Goal: Task Accomplishment & Management: Use online tool/utility

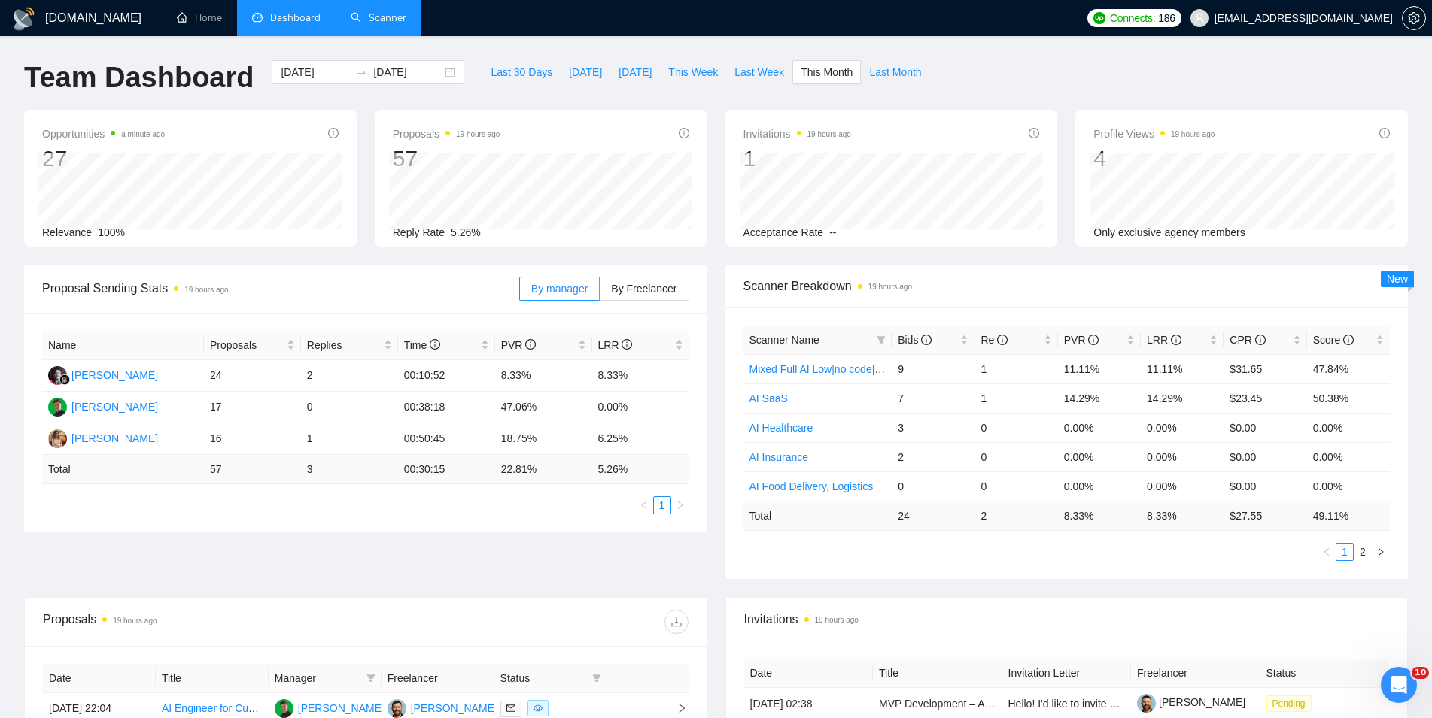
click at [378, 17] on link "Scanner" at bounding box center [379, 17] width 56 height 13
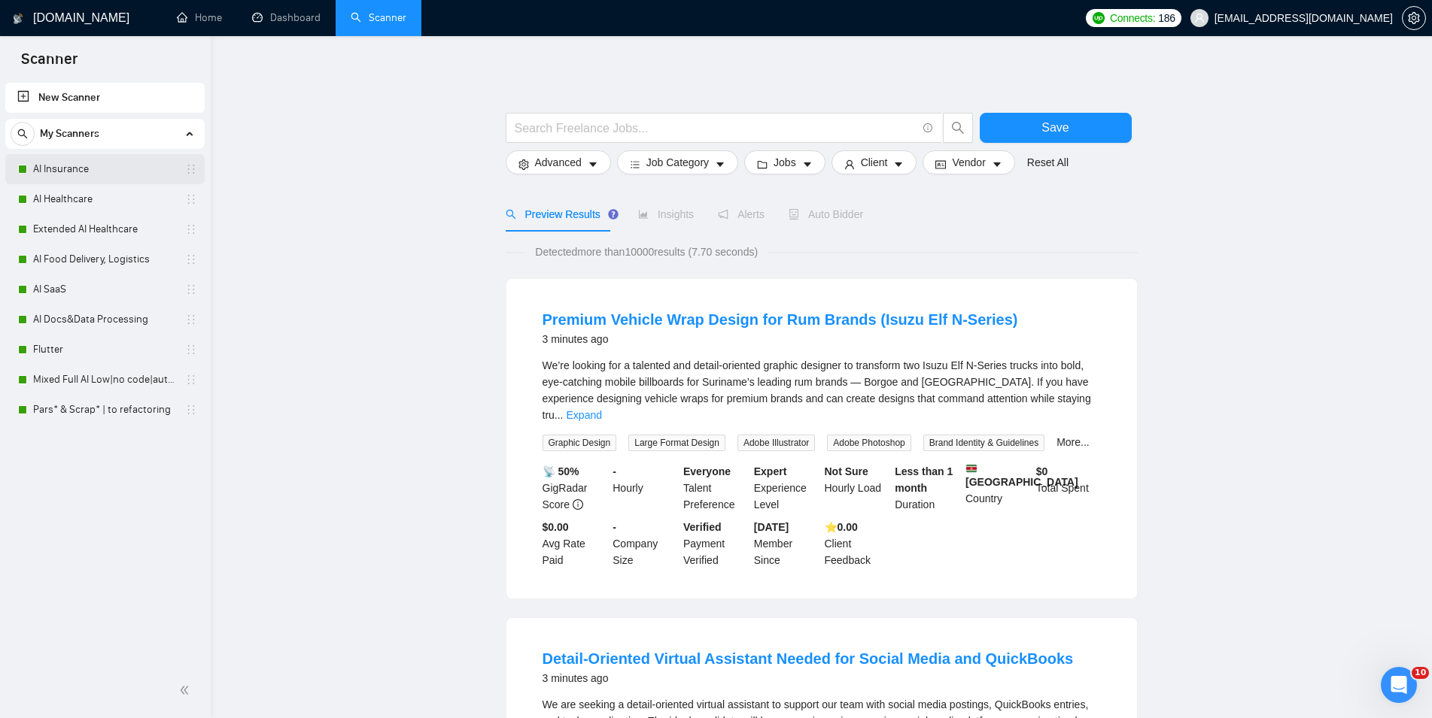
click at [65, 173] on link "AI Insurance" at bounding box center [104, 169] width 143 height 30
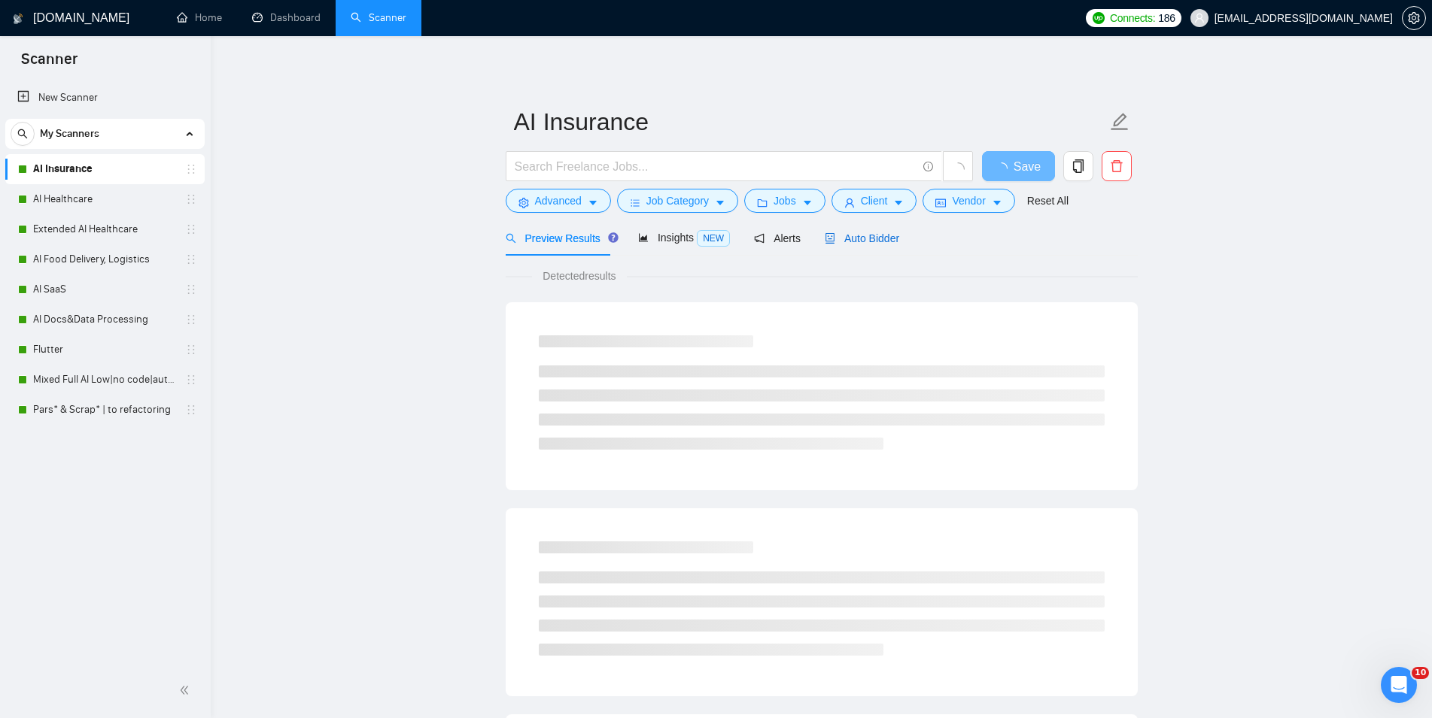
click at [870, 231] on div "Auto Bidder" at bounding box center [862, 238] width 74 height 17
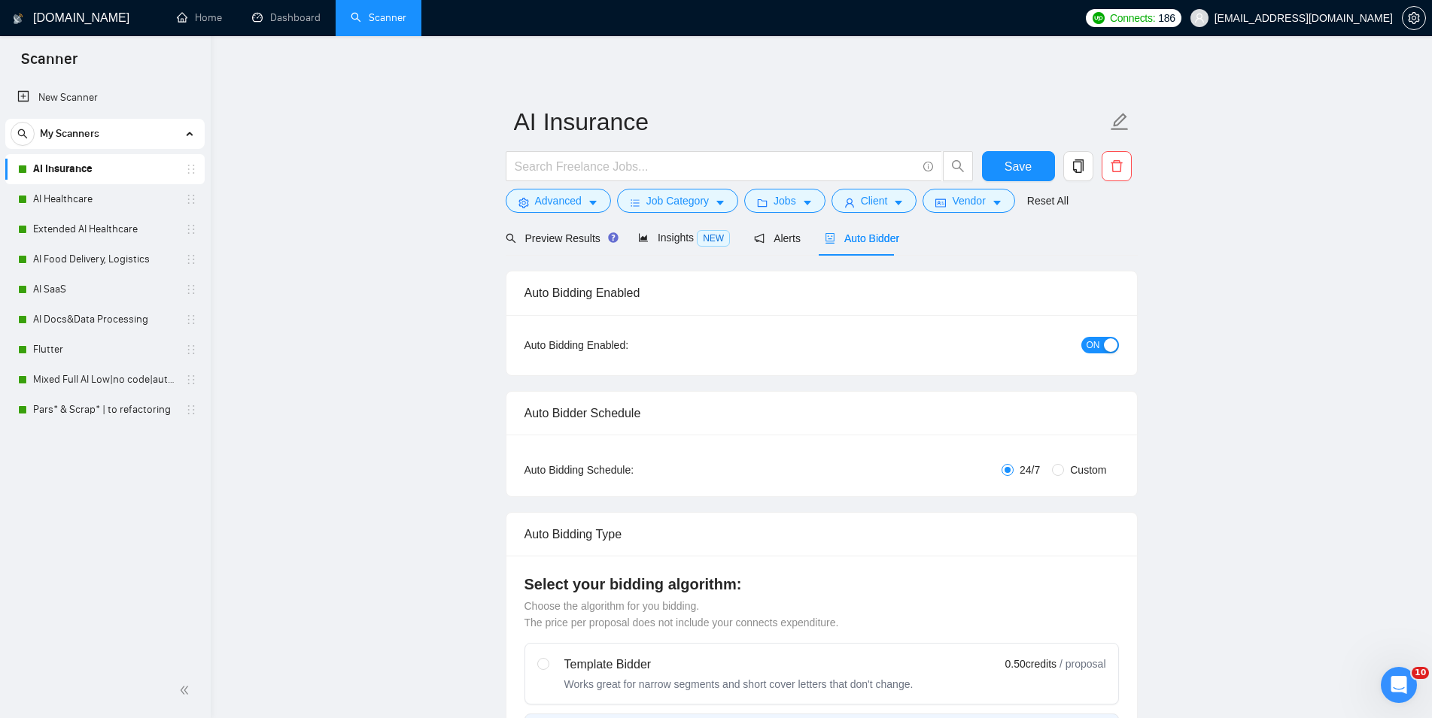
click at [1100, 347] on button "ON" at bounding box center [1100, 345] width 38 height 17
click at [1007, 171] on span "Save" at bounding box center [1017, 166] width 27 height 19
click at [95, 206] on link "AI Healthcare" at bounding box center [104, 199] width 143 height 30
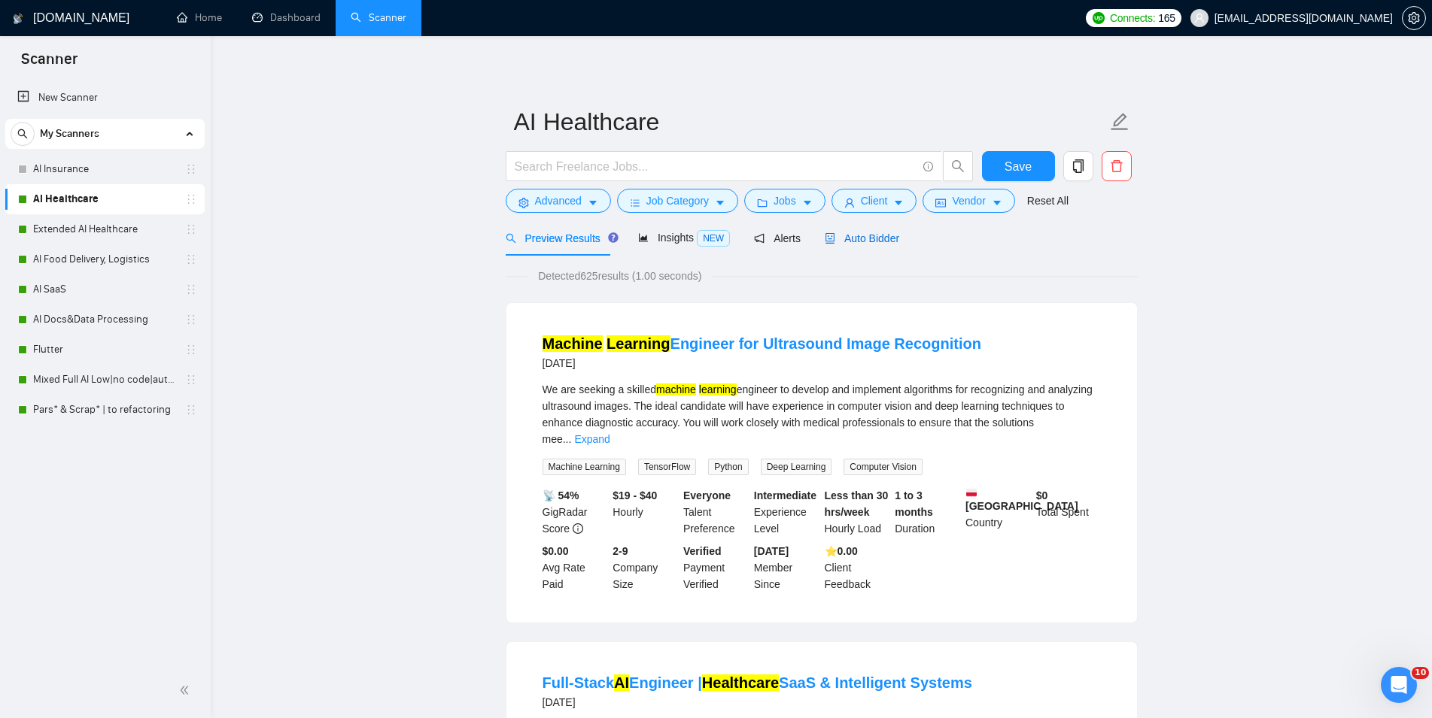
click at [867, 243] on span "Auto Bidder" at bounding box center [862, 238] width 74 height 12
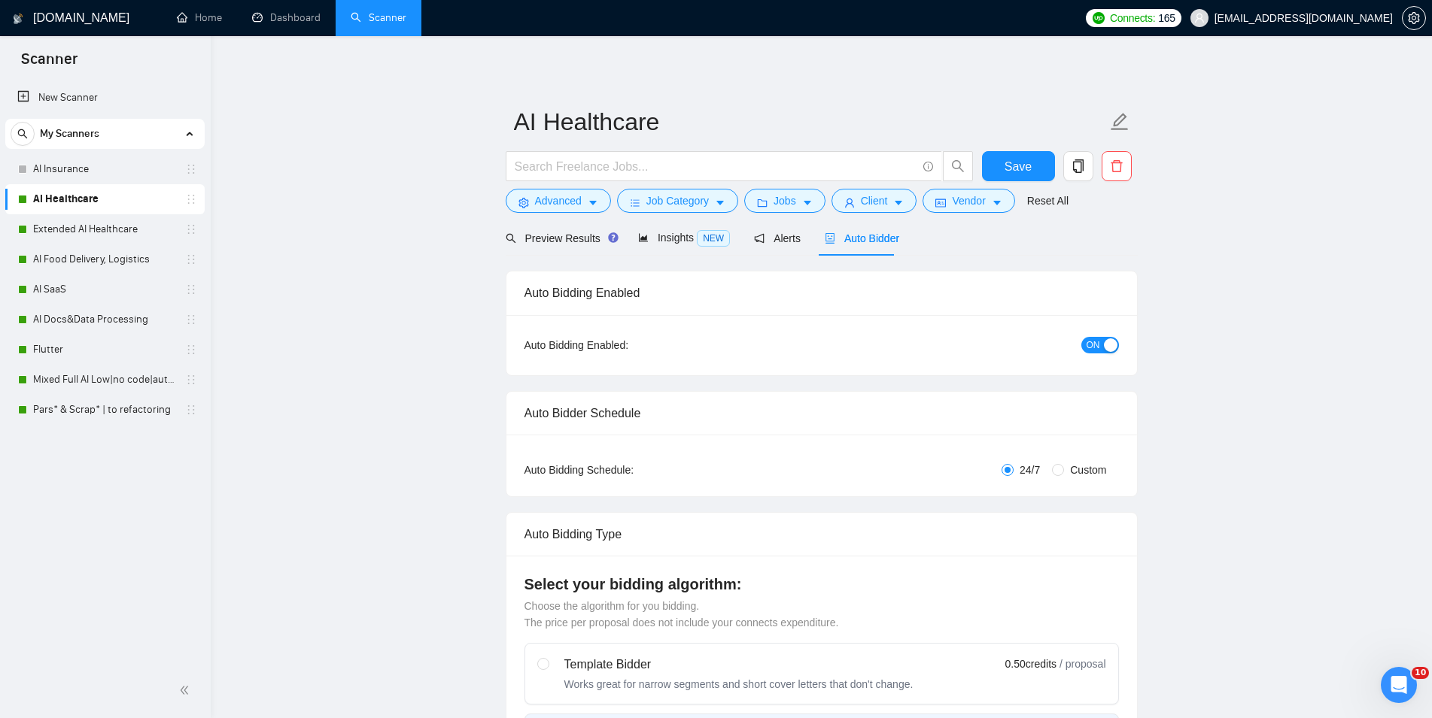
click at [1086, 346] on button "ON" at bounding box center [1100, 345] width 38 height 17
checkbox input "true"
click at [1022, 159] on span "Save" at bounding box center [1017, 166] width 27 height 19
click at [100, 240] on link "Extended AI Healthcare" at bounding box center [104, 229] width 143 height 30
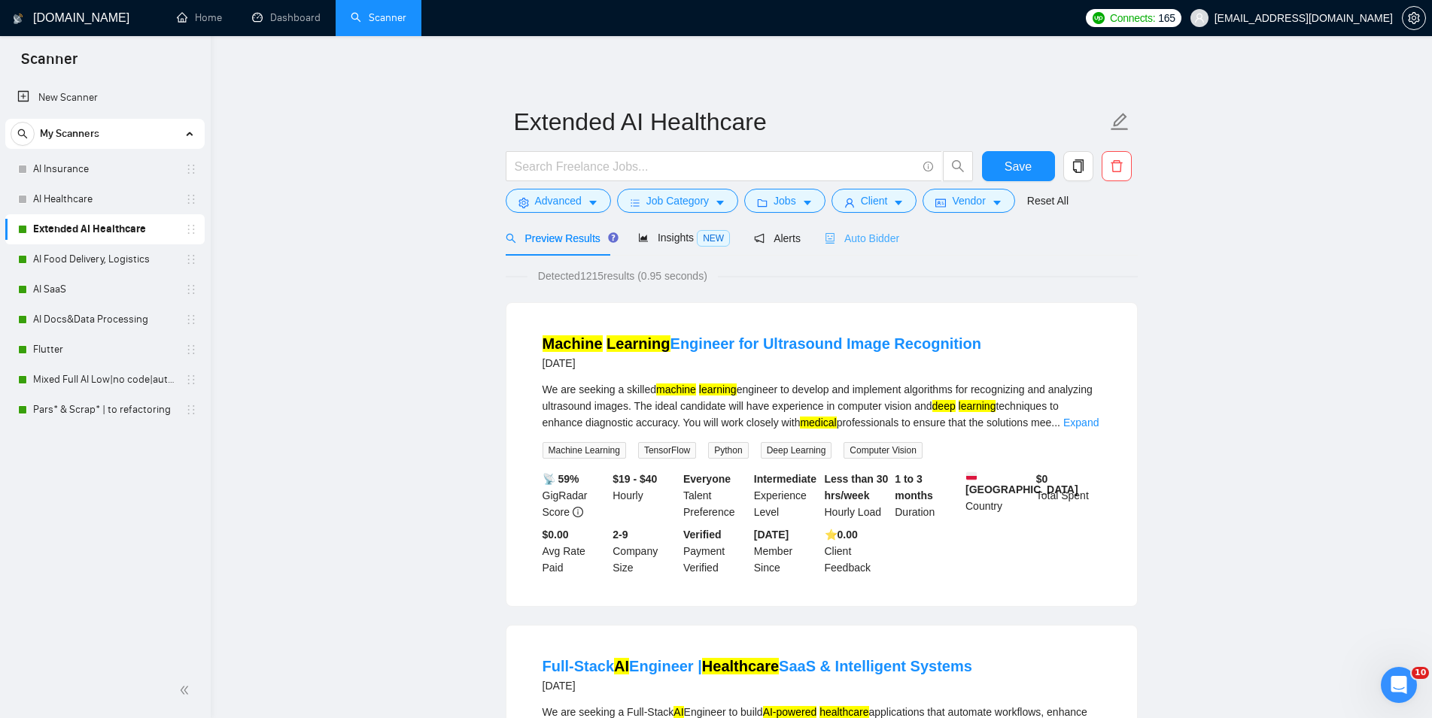
click at [860, 248] on div "Auto Bidder" at bounding box center [862, 237] width 74 height 35
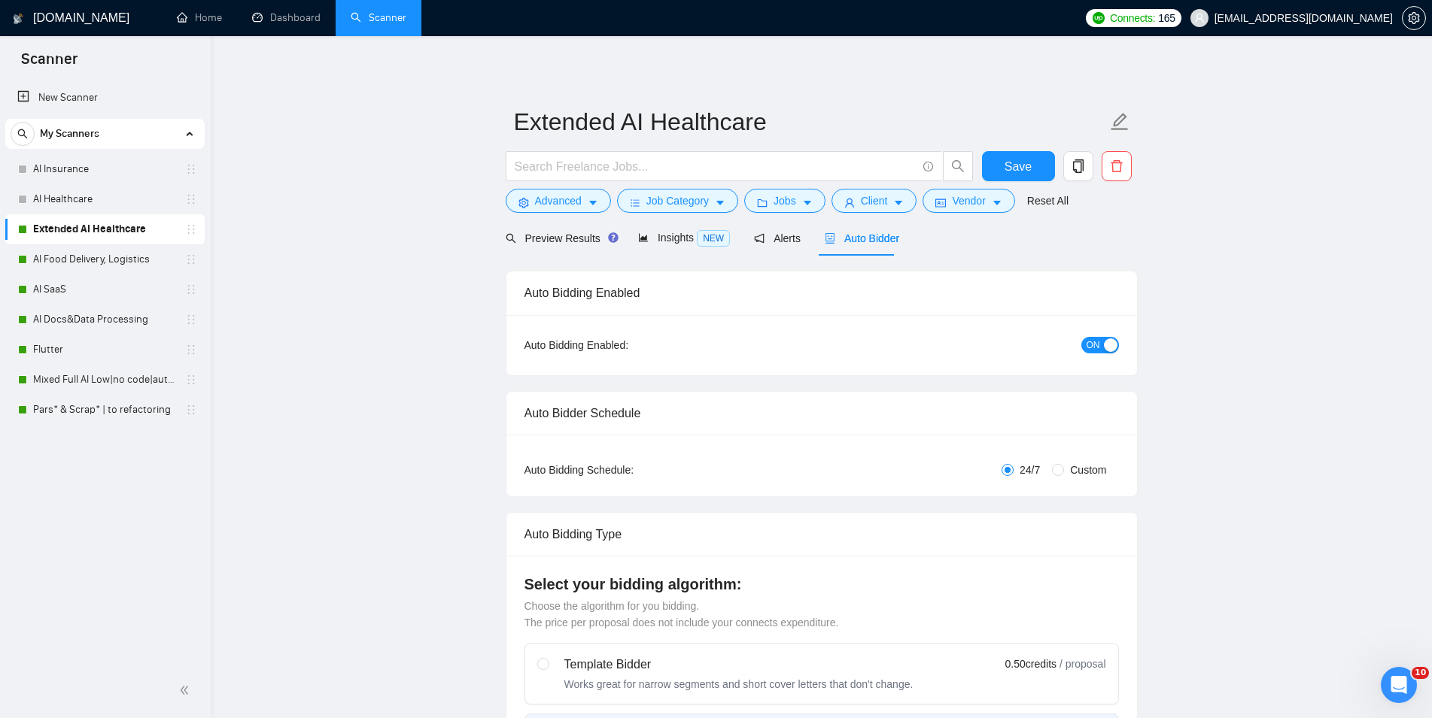
click at [1093, 345] on span "ON" at bounding box center [1093, 345] width 14 height 17
checkbox input "true"
click at [1007, 159] on span "Save" at bounding box center [1017, 166] width 27 height 19
click at [106, 260] on link "AI Food Delivery, Logistics" at bounding box center [104, 259] width 143 height 30
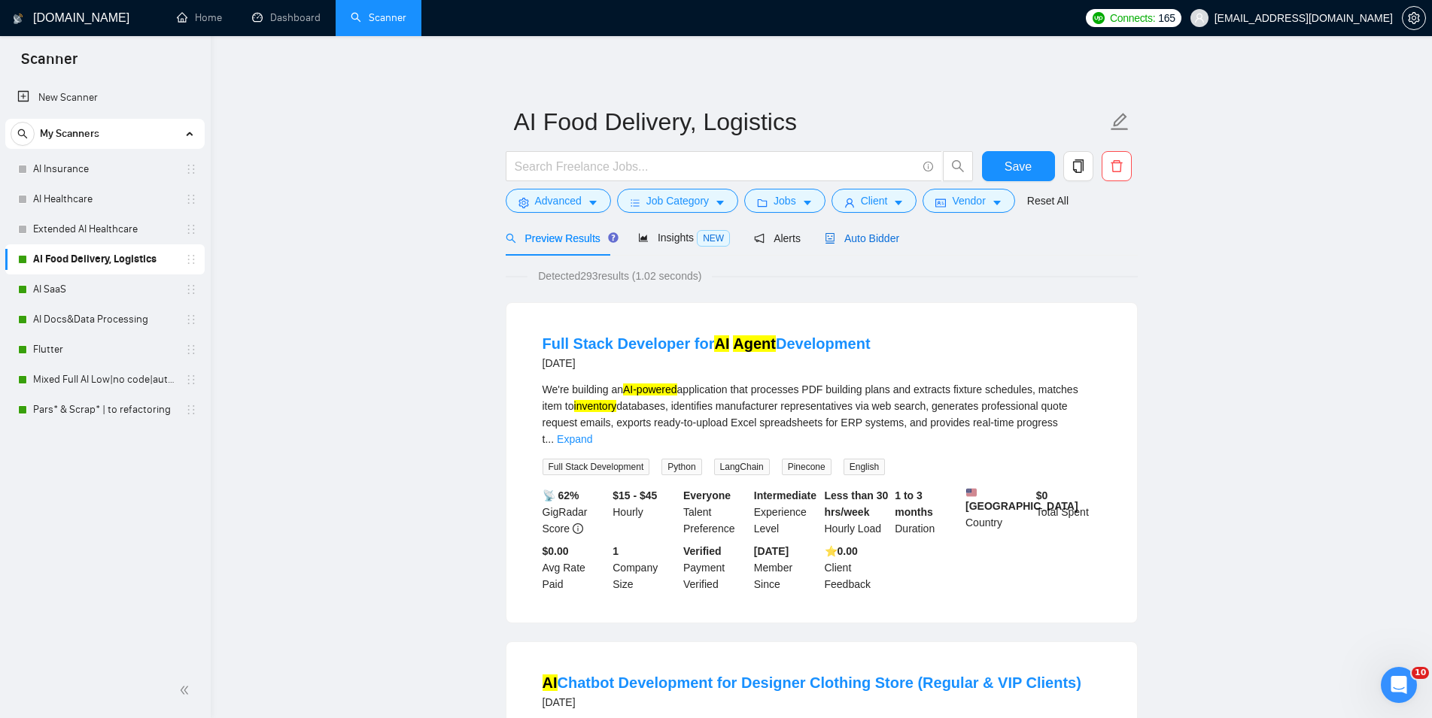
click at [864, 237] on span "Auto Bidder" at bounding box center [862, 238] width 74 height 12
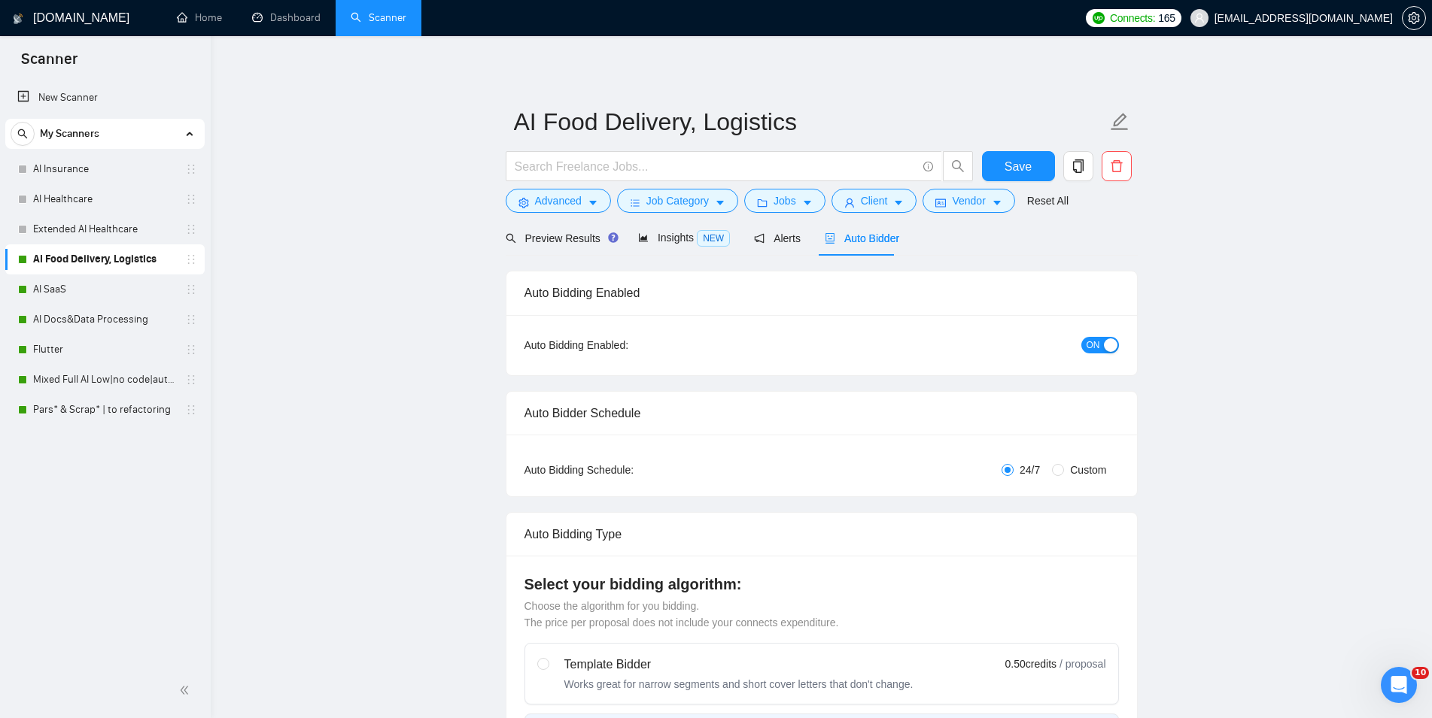
click at [1096, 348] on span "ON" at bounding box center [1093, 345] width 14 height 17
checkbox input "true"
click at [1009, 166] on span "Save" at bounding box center [1017, 166] width 27 height 19
click at [98, 293] on link "AI SaaS" at bounding box center [104, 290] width 143 height 30
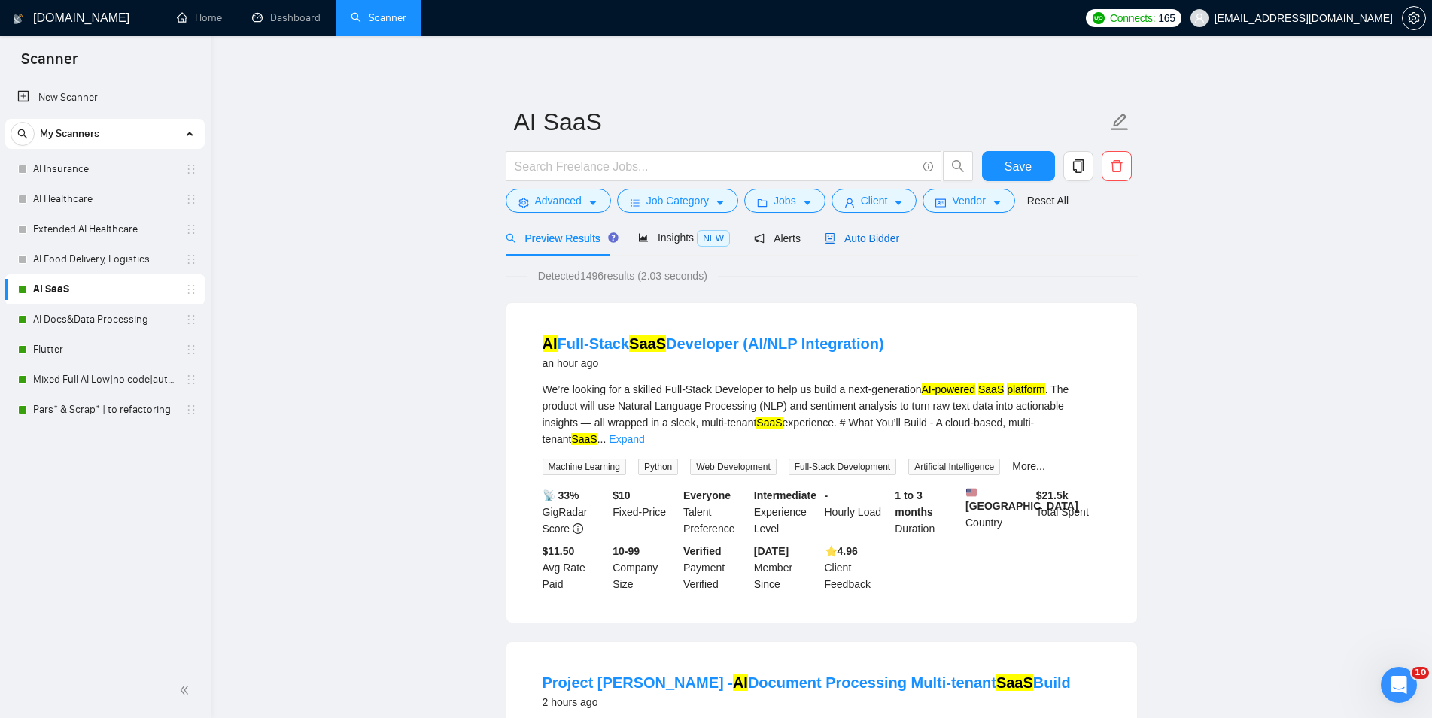
click at [833, 241] on span "Auto Bidder" at bounding box center [862, 238] width 74 height 12
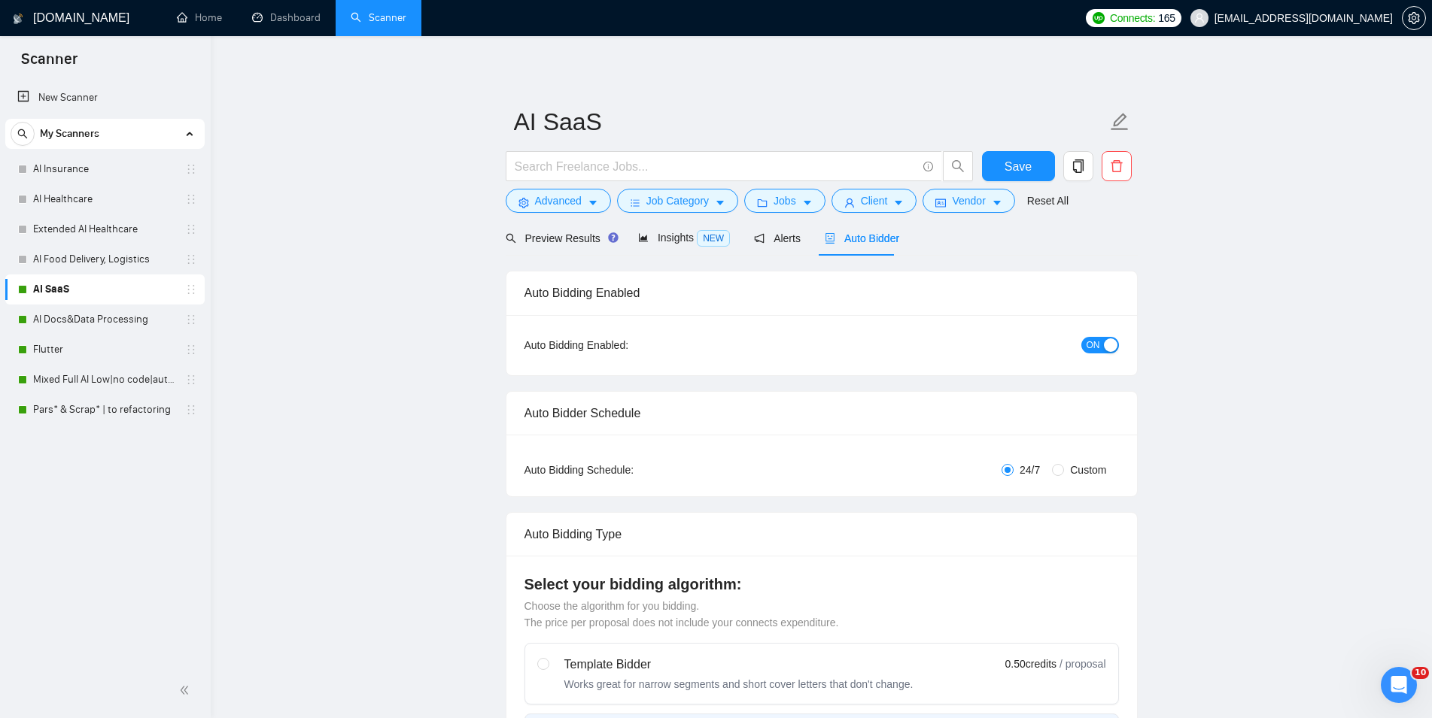
click at [1093, 351] on span "ON" at bounding box center [1093, 345] width 14 height 17
click at [1023, 171] on span "Save" at bounding box center [1017, 166] width 27 height 19
click at [51, 314] on link "AI Docs&Data Processing" at bounding box center [104, 320] width 143 height 30
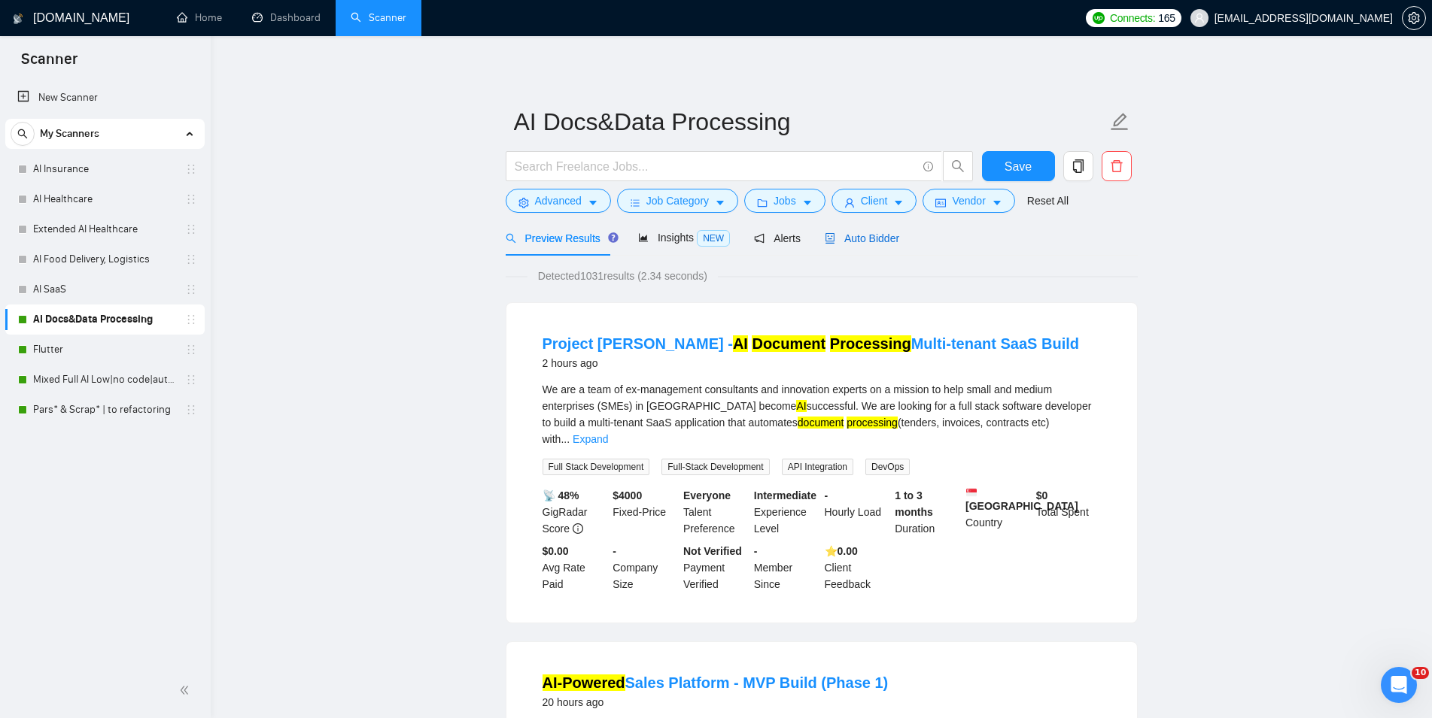
click at [871, 240] on span "Auto Bidder" at bounding box center [862, 238] width 74 height 12
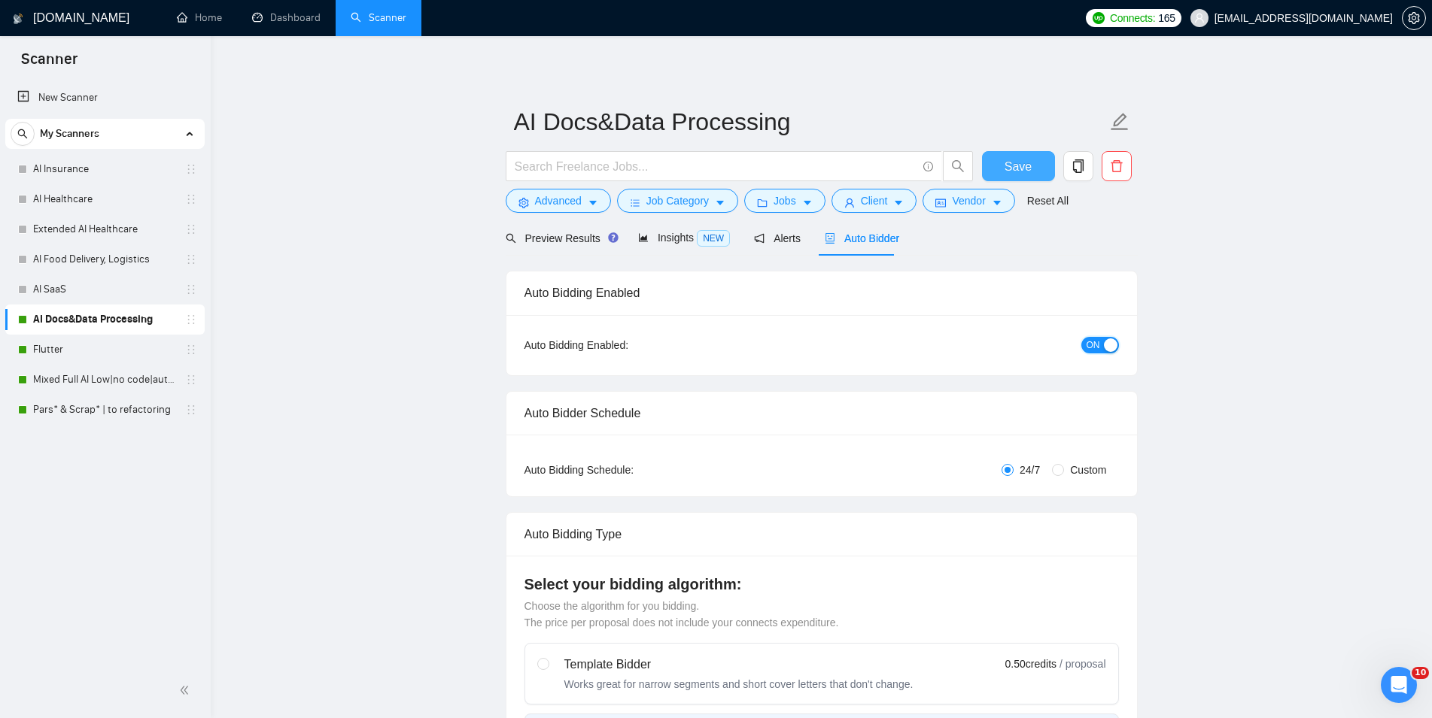
click at [1107, 347] on div "button" at bounding box center [1111, 346] width 14 height 14
click at [994, 162] on button "Save" at bounding box center [1018, 166] width 73 height 30
click at [91, 356] on link "Flutter" at bounding box center [104, 350] width 143 height 30
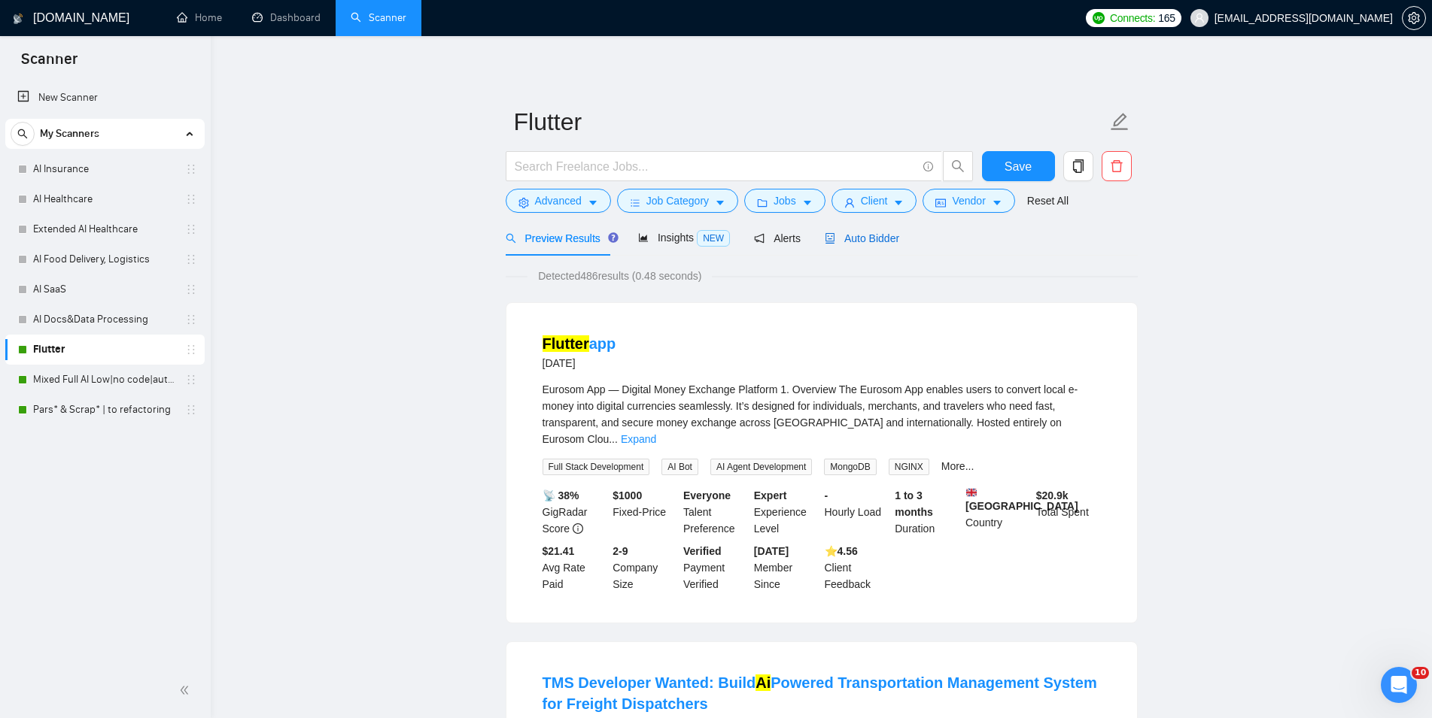
click at [873, 246] on div "Auto Bidder" at bounding box center [862, 238] width 74 height 17
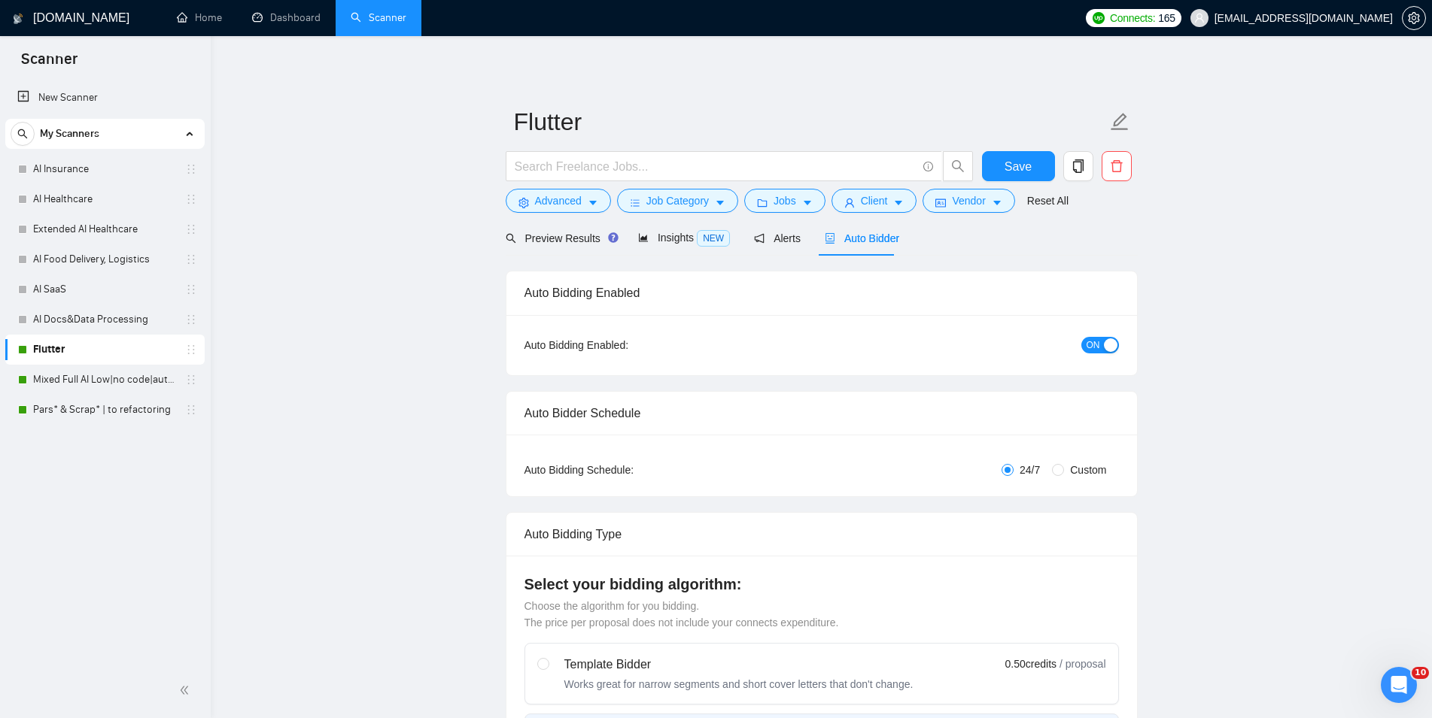
click at [1101, 351] on button "ON" at bounding box center [1100, 345] width 38 height 17
click at [1023, 168] on span "Save" at bounding box center [1017, 166] width 27 height 19
click at [63, 383] on link "Mixed Full AI Low|no code|automations" at bounding box center [104, 380] width 143 height 30
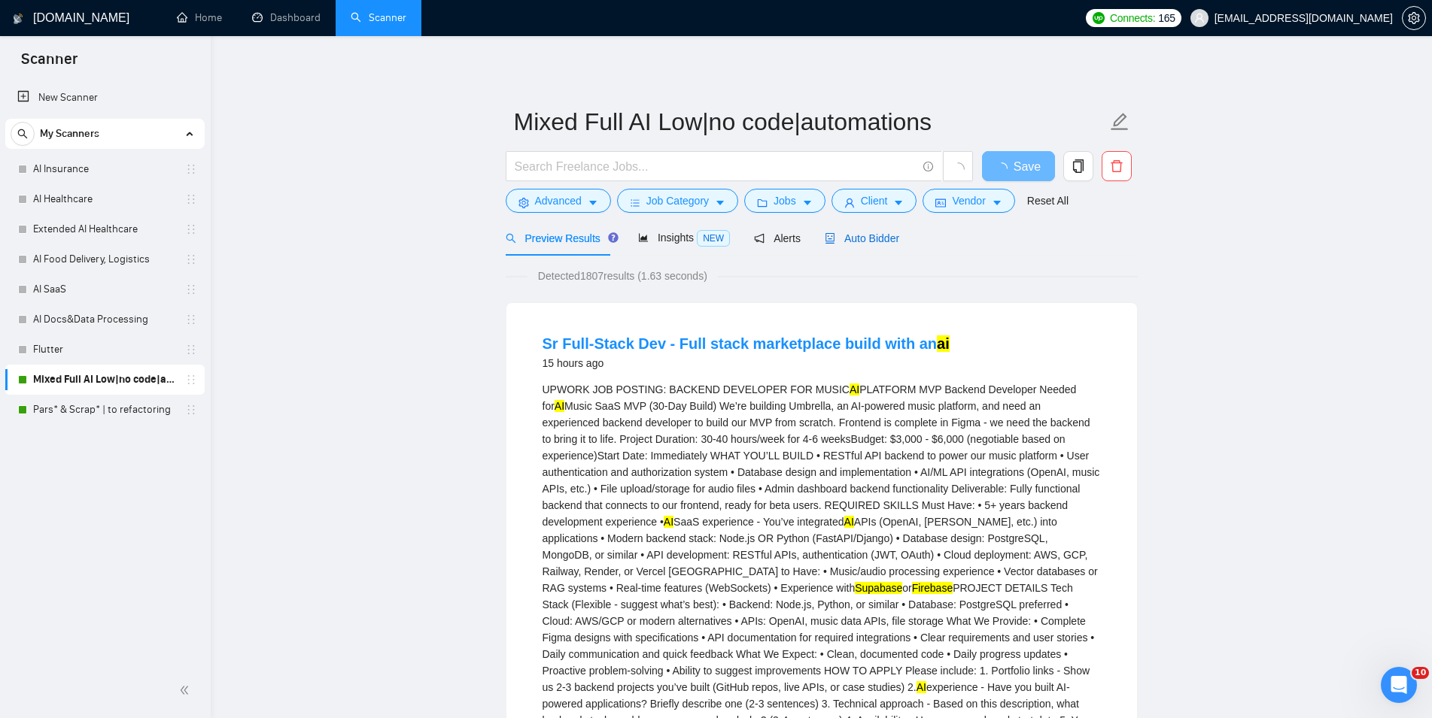
click at [864, 235] on span "Auto Bidder" at bounding box center [862, 238] width 74 height 12
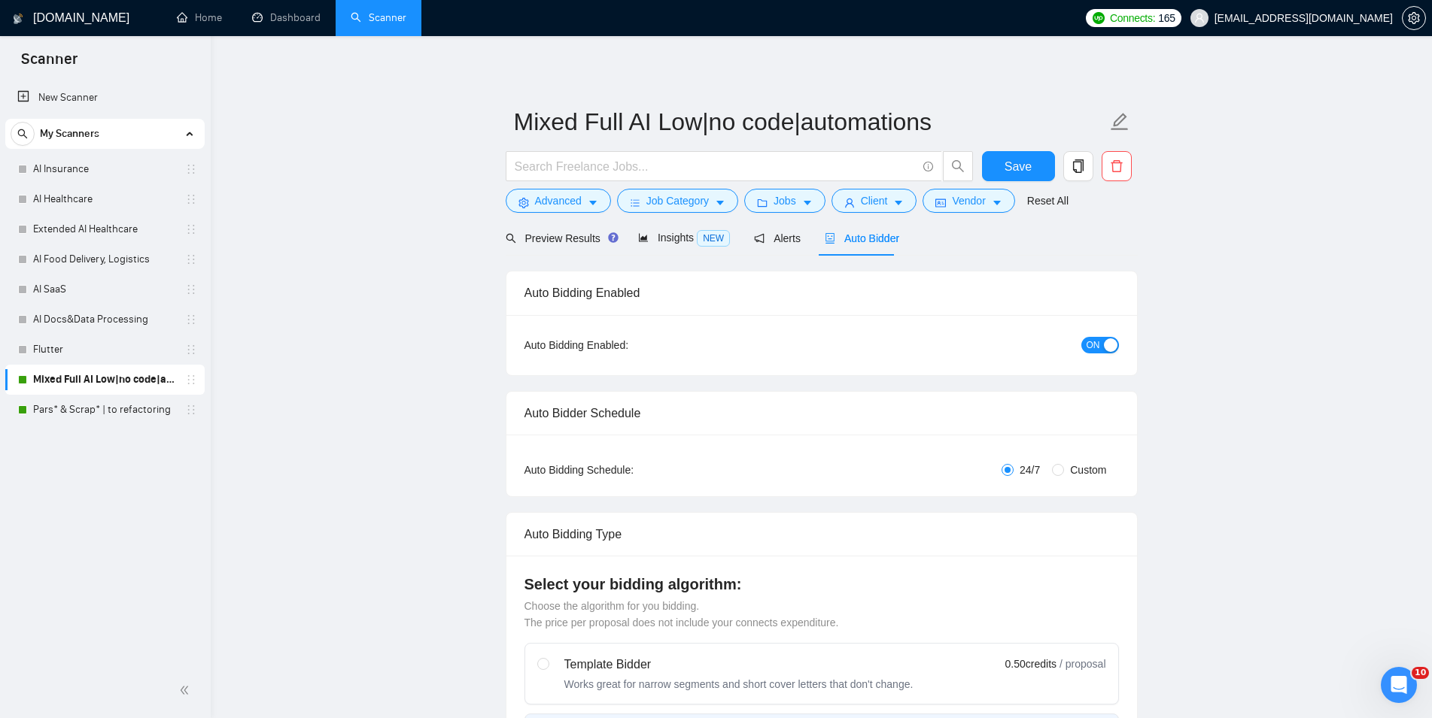
checkbox input "true"
click at [1089, 349] on span "ON" at bounding box center [1093, 345] width 14 height 17
click at [1021, 173] on span "Save" at bounding box center [1017, 166] width 27 height 19
click at [129, 405] on link "Pars* & Scrap* | to refactoring" at bounding box center [104, 410] width 143 height 30
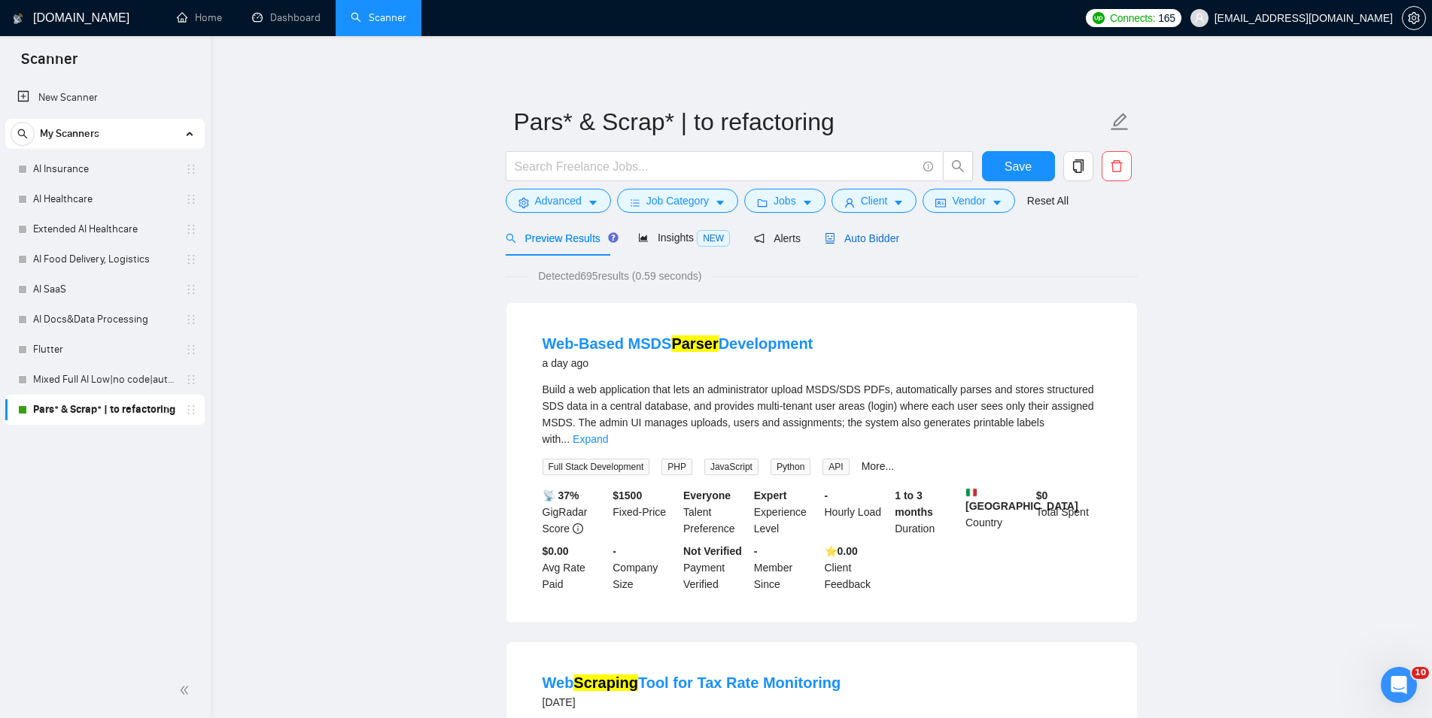
click at [831, 235] on span "Auto Bidder" at bounding box center [862, 238] width 74 height 12
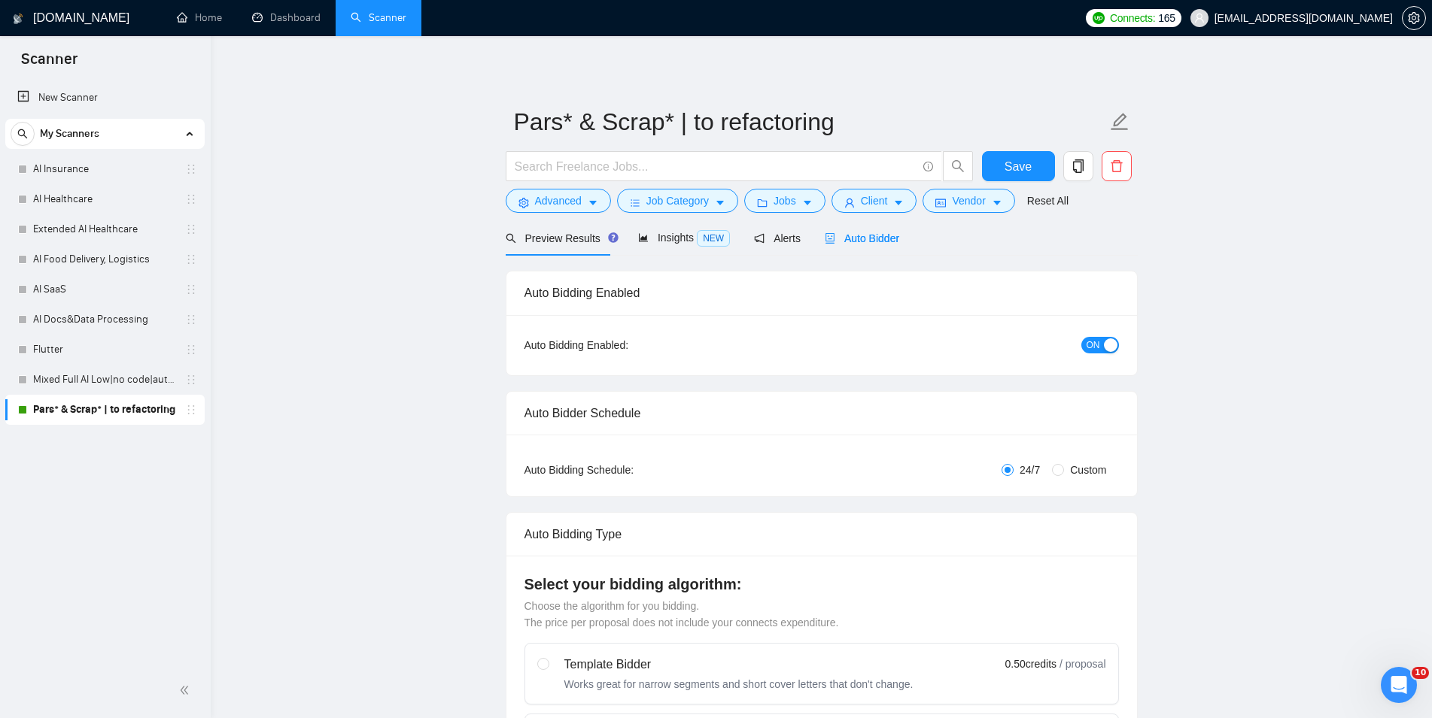
click at [1102, 342] on button "ON" at bounding box center [1100, 345] width 38 height 17
click at [1039, 166] on button "Save" at bounding box center [1018, 166] width 73 height 30
click at [267, 21] on link "Dashboard" at bounding box center [286, 17] width 68 height 13
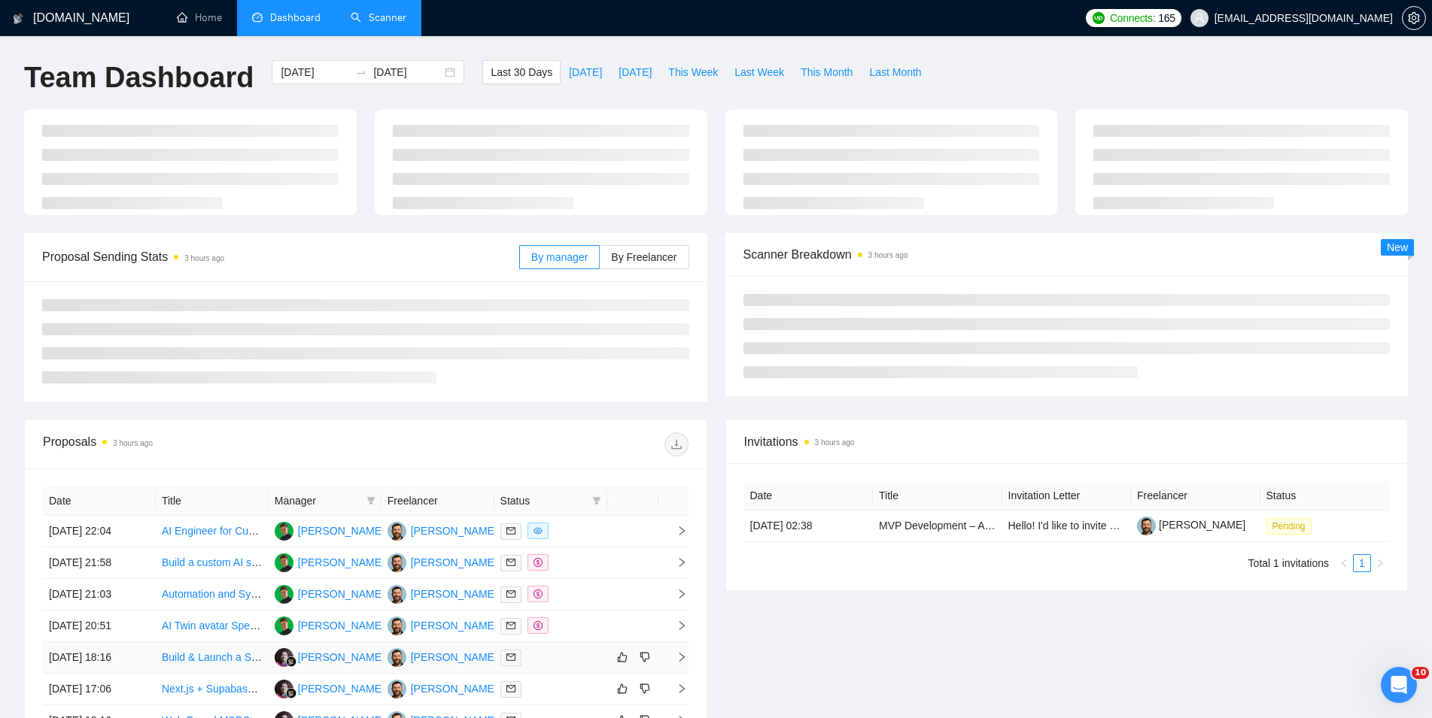
scroll to position [300, 0]
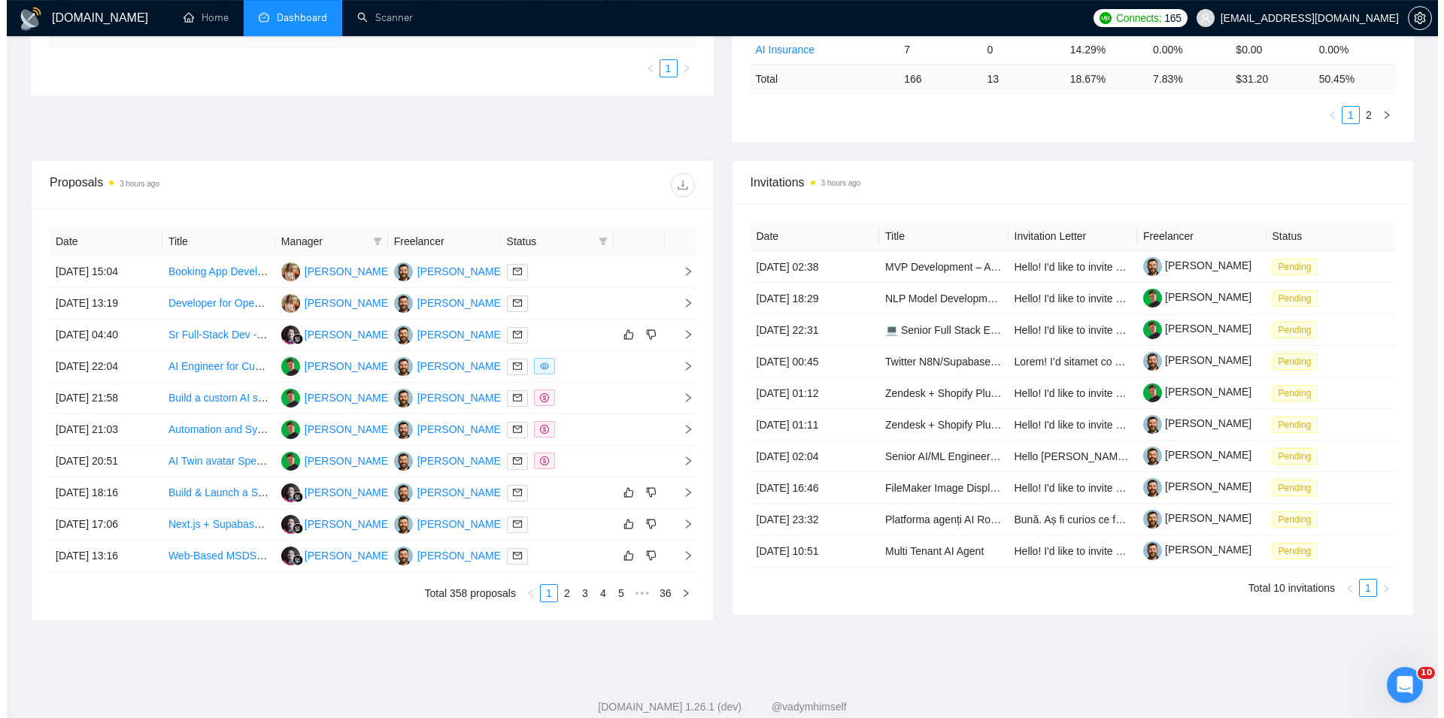
scroll to position [460, 0]
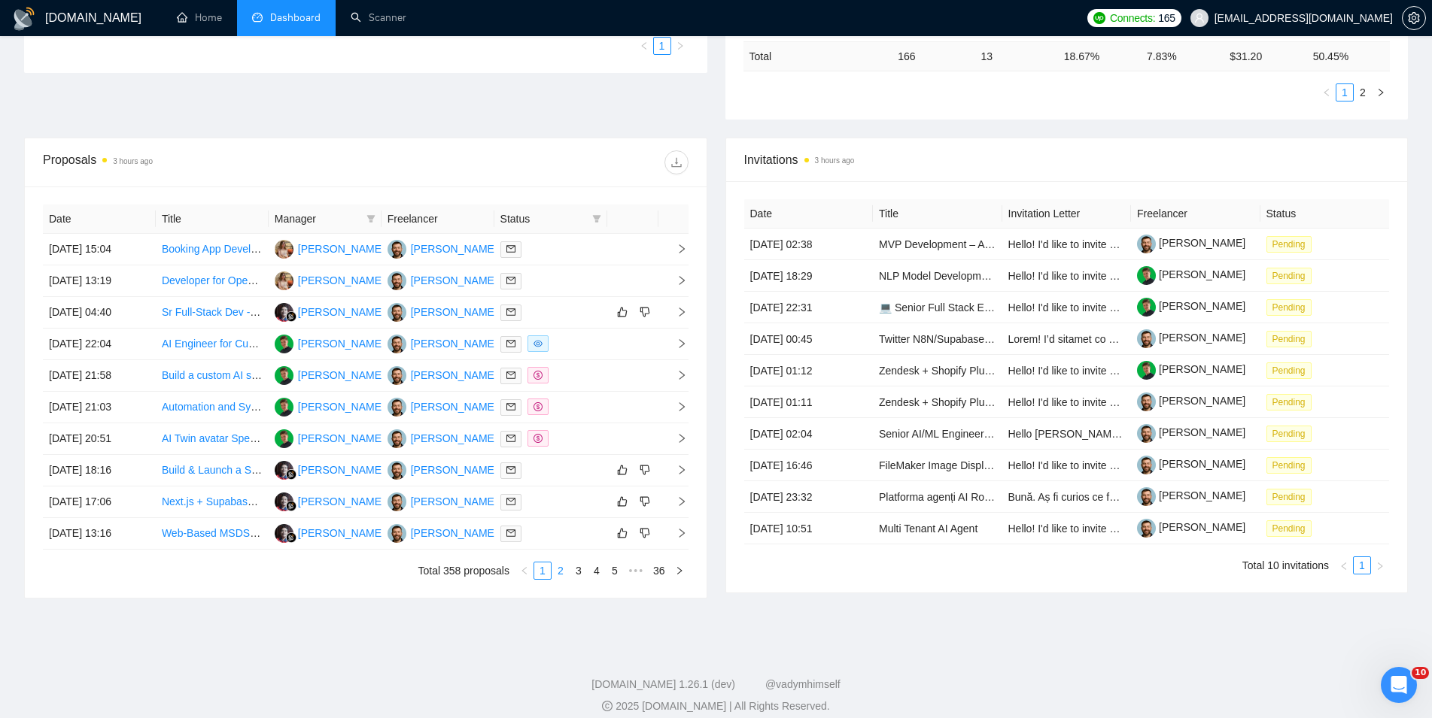
click at [565, 574] on link "2" at bounding box center [560, 571] width 17 height 17
click at [632, 253] on td at bounding box center [632, 250] width 51 height 32
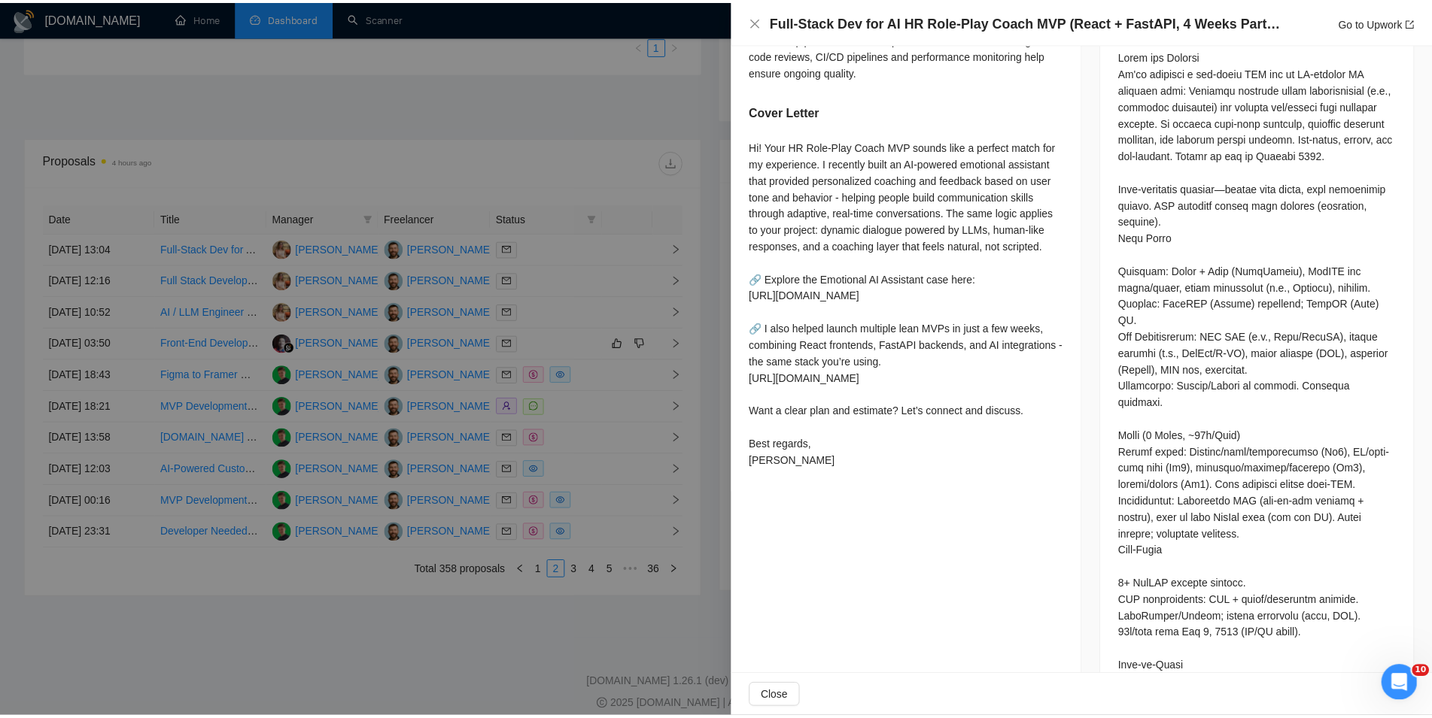
scroll to position [1064, 0]
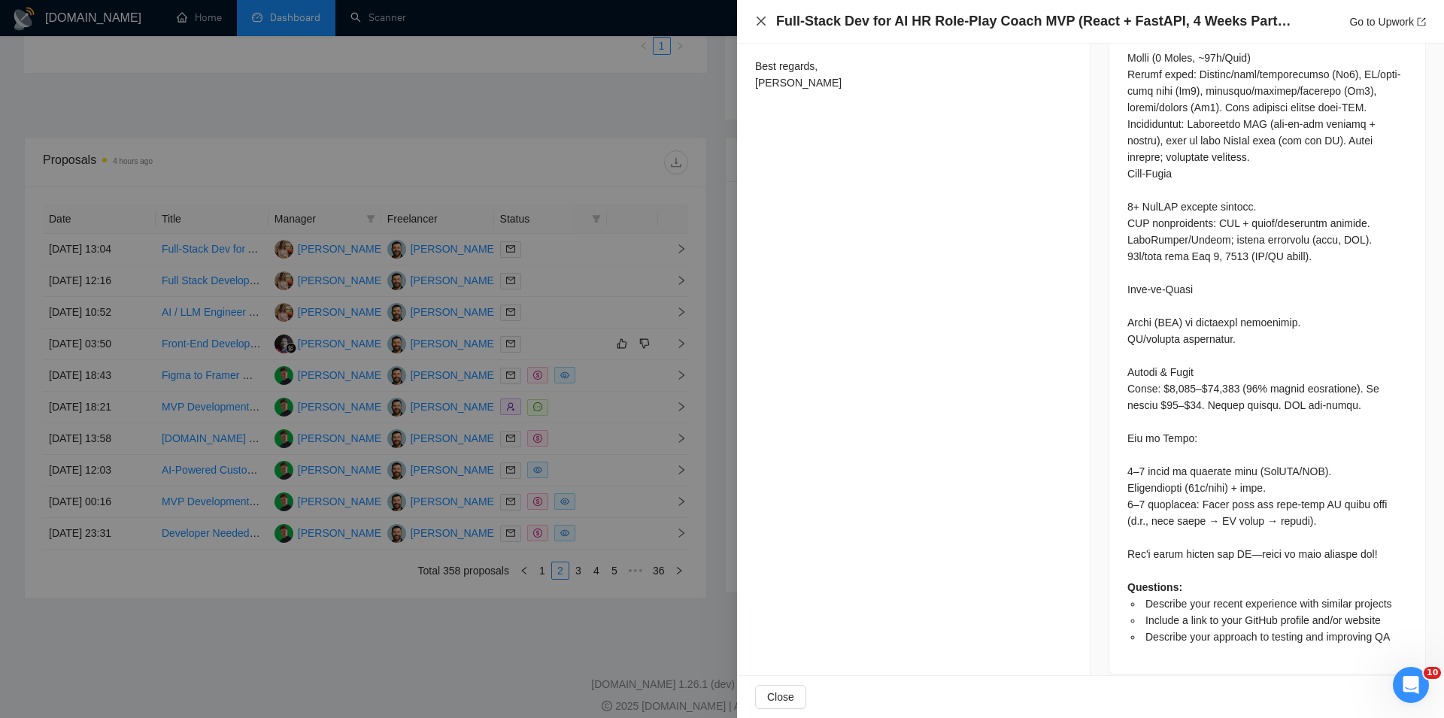
click at [759, 22] on icon "close" at bounding box center [761, 21] width 12 height 12
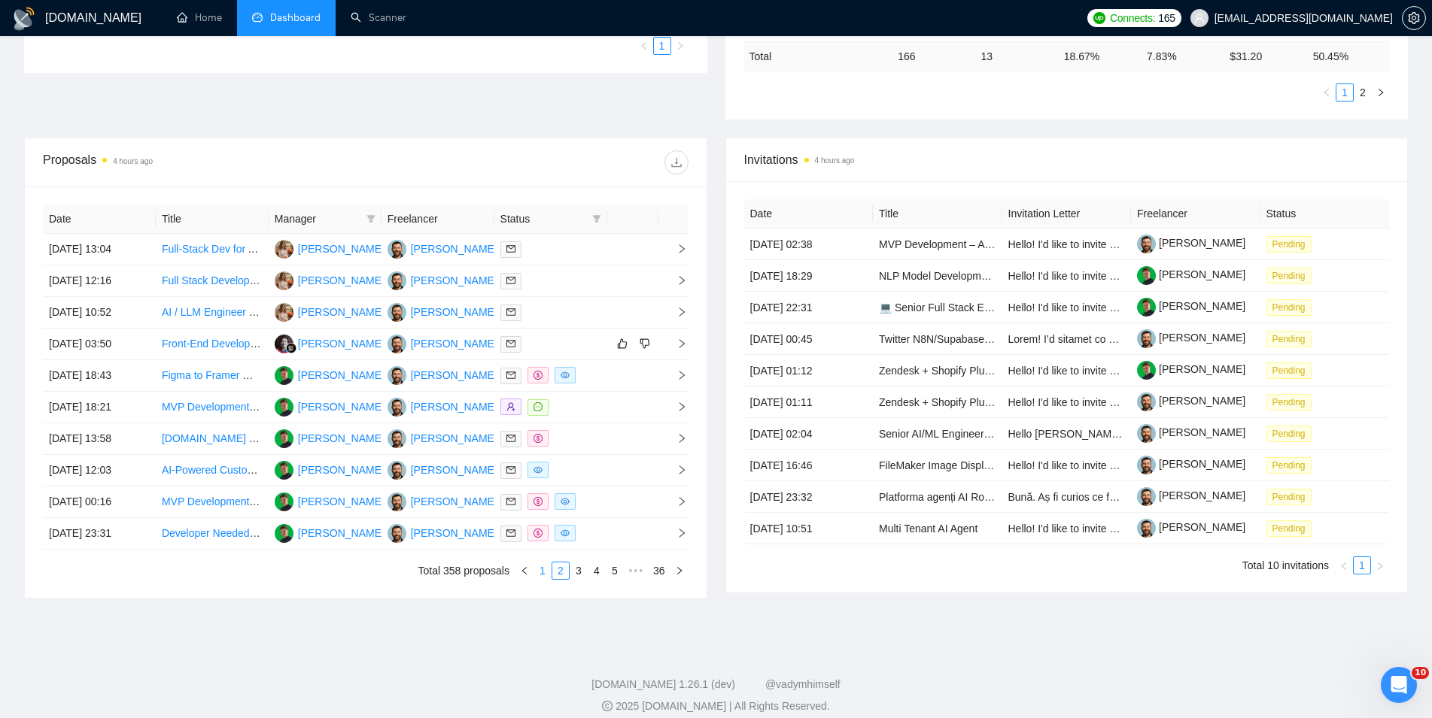
click at [538, 573] on link "1" at bounding box center [542, 571] width 17 height 17
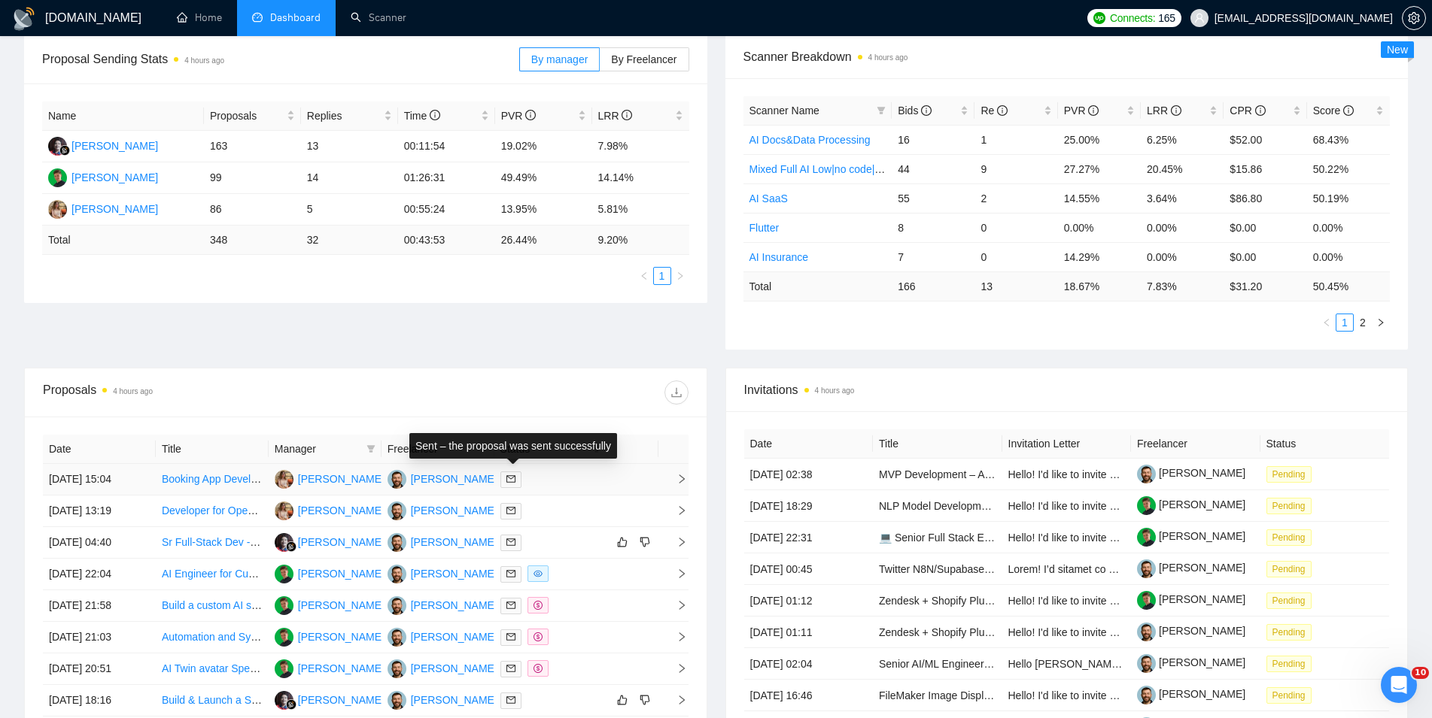
scroll to position [0, 0]
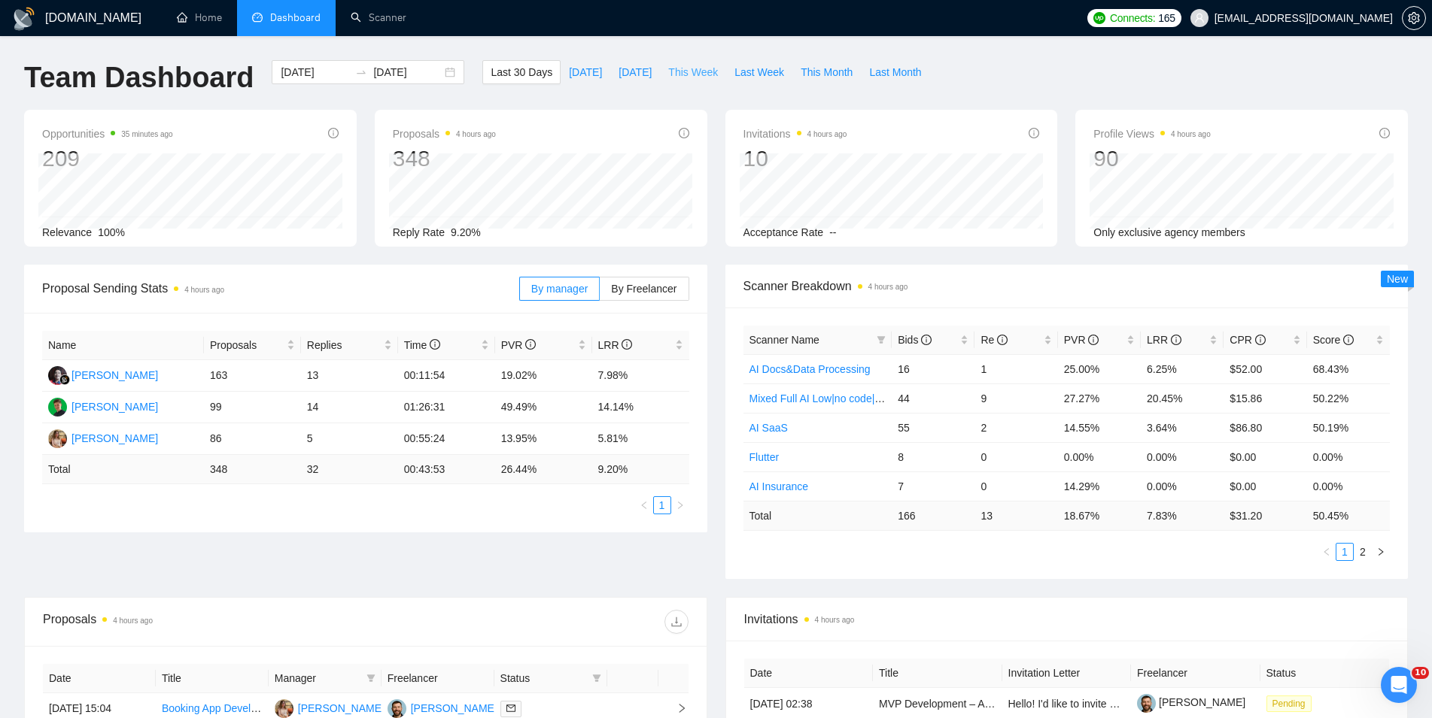
click at [693, 69] on span "This Week" at bounding box center [693, 72] width 50 height 17
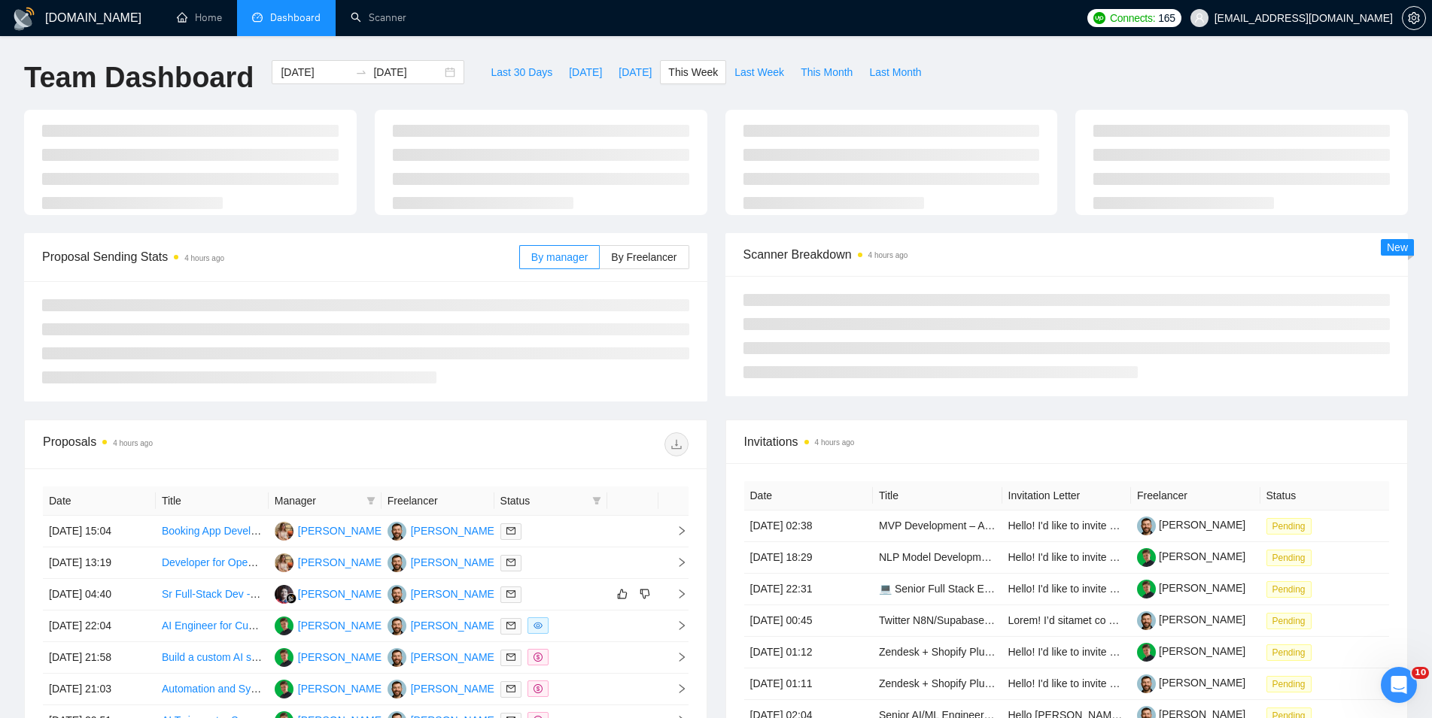
type input "[DATE]"
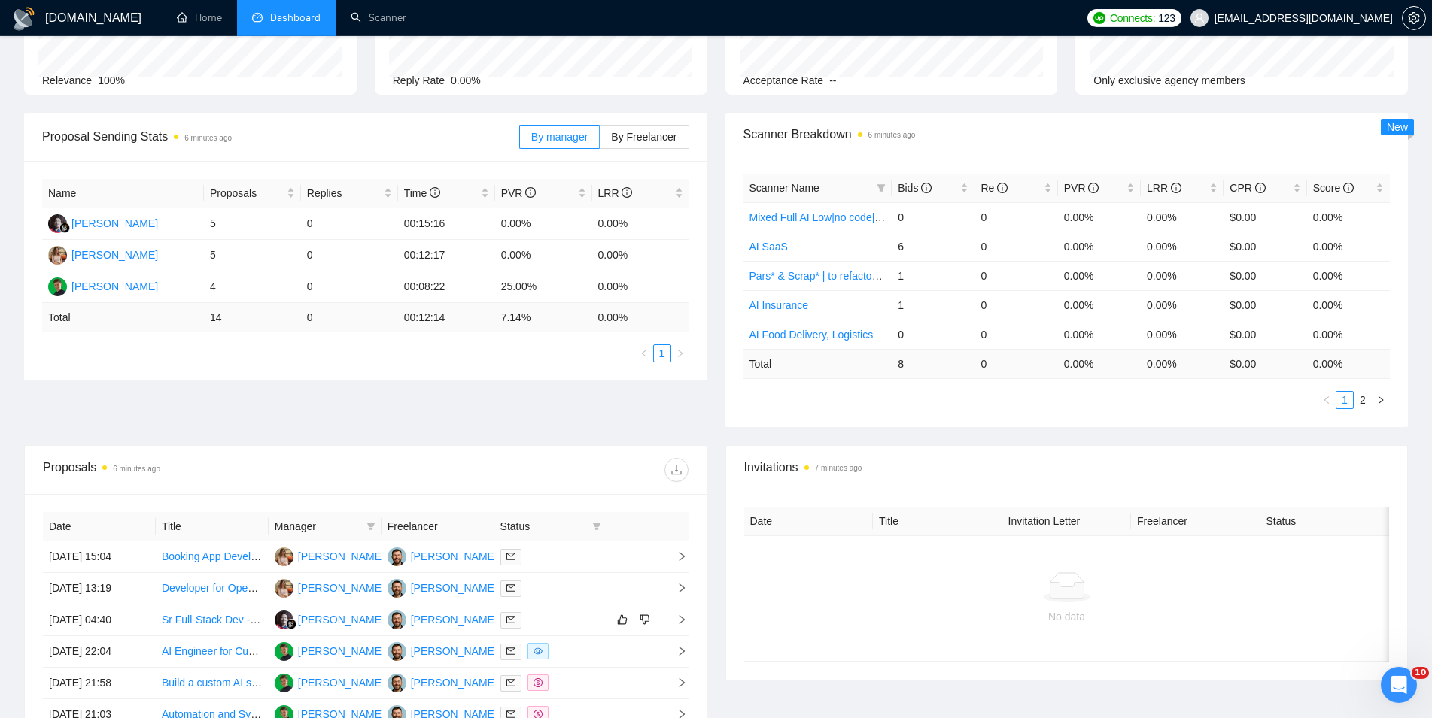
scroll to position [307, 0]
